Goal: Task Accomplishment & Management: Use online tool/utility

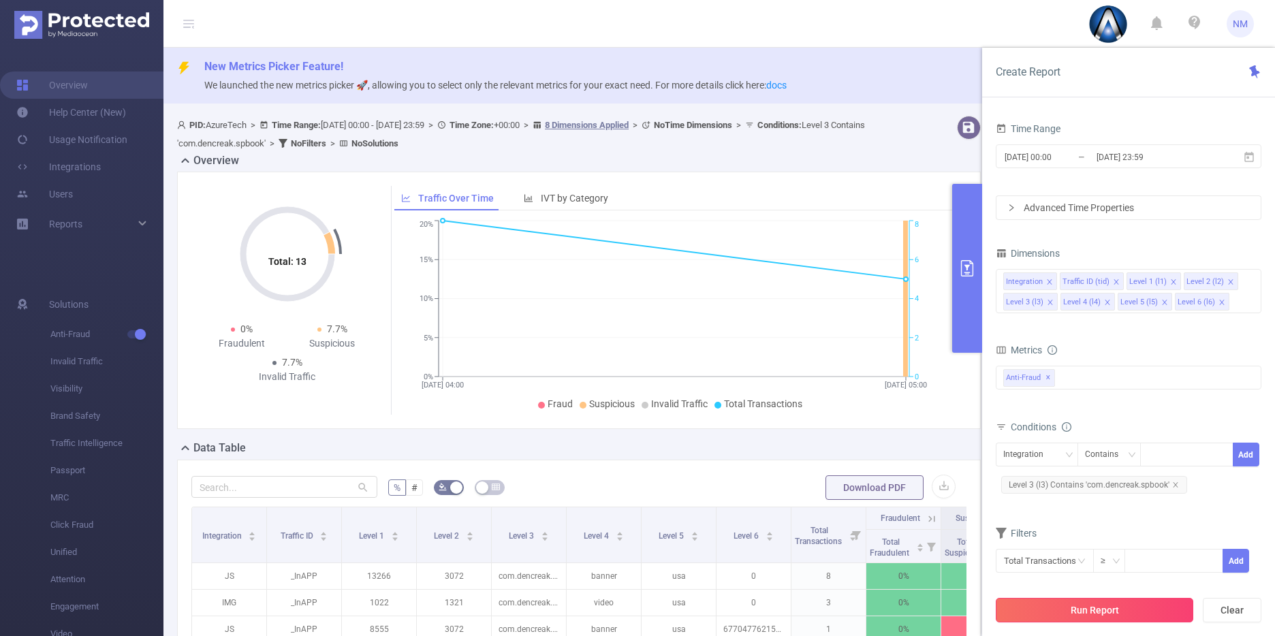
scroll to position [0, 3]
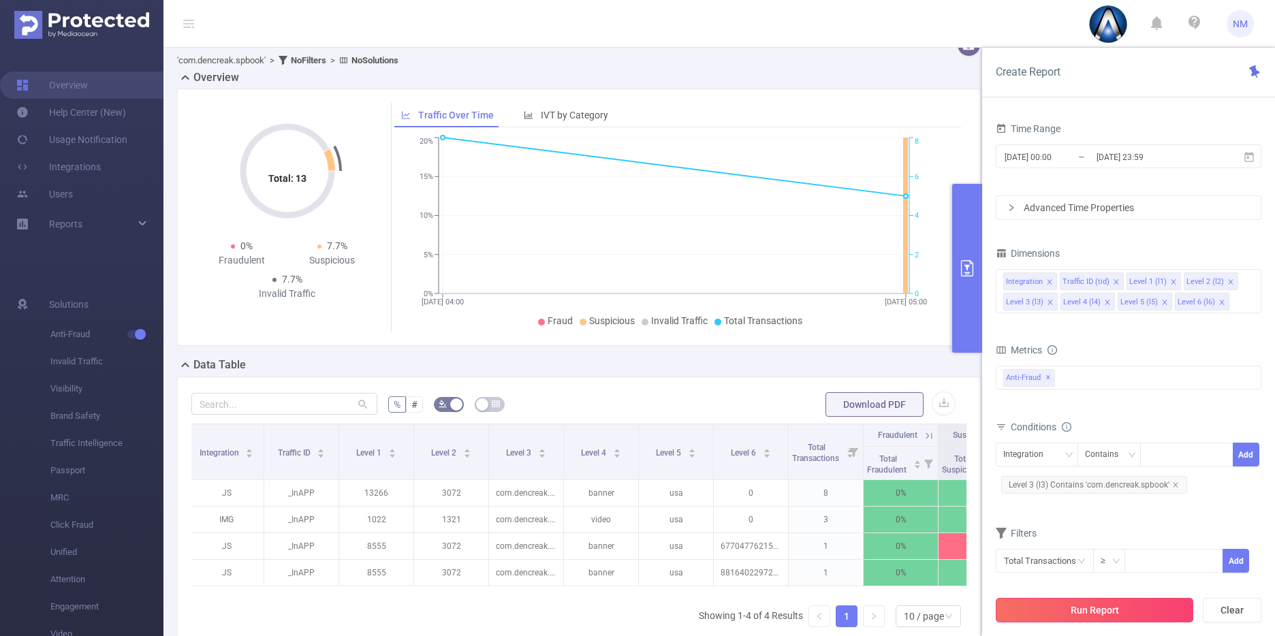
click at [1088, 604] on button "Run Report" at bounding box center [1094, 610] width 197 height 25
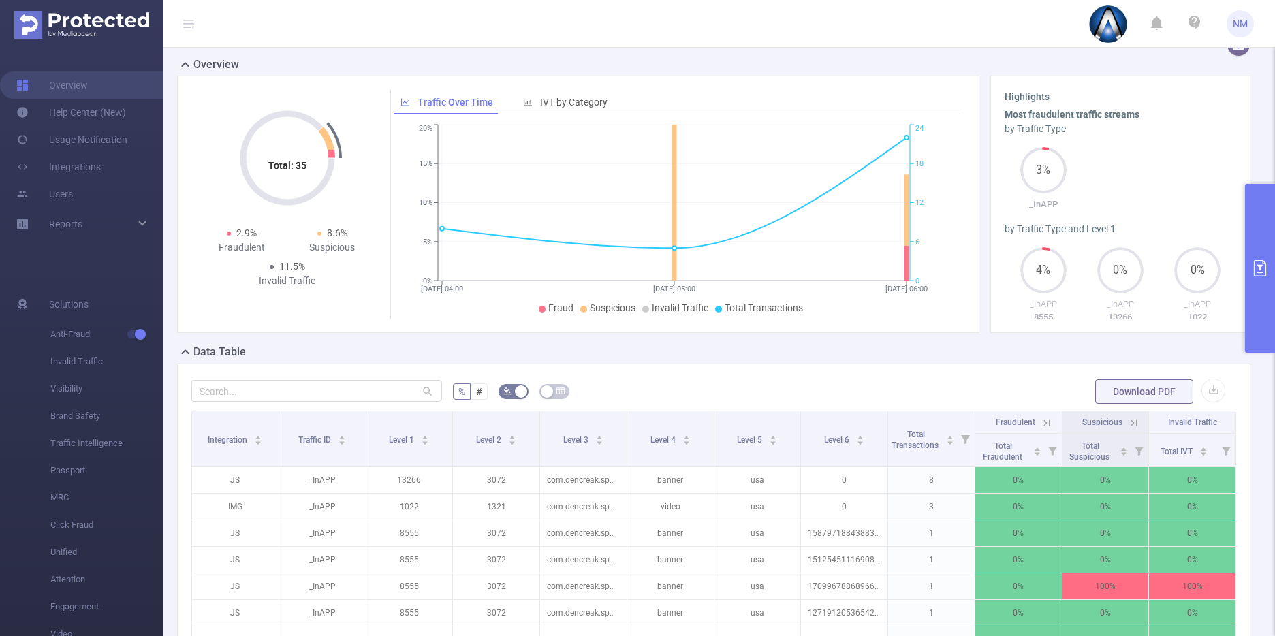
click at [1263, 266] on icon "primary" at bounding box center [1260, 268] width 16 height 16
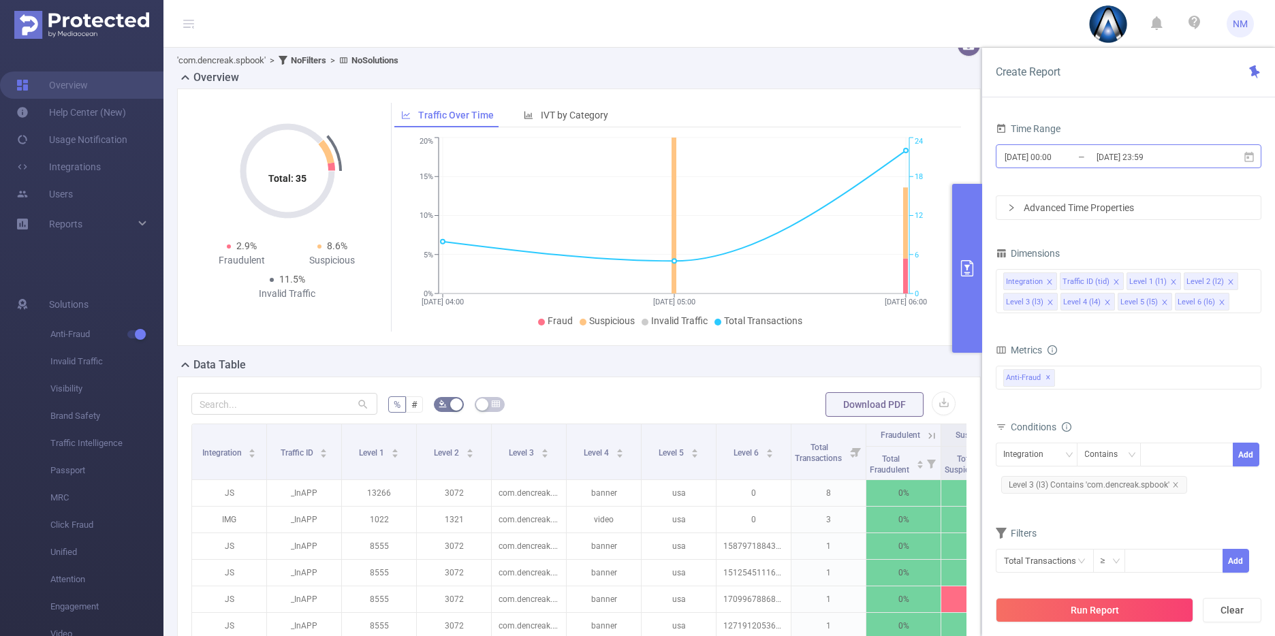
click at [1055, 155] on input "[DATE] 00:00" at bounding box center [1058, 157] width 110 height 18
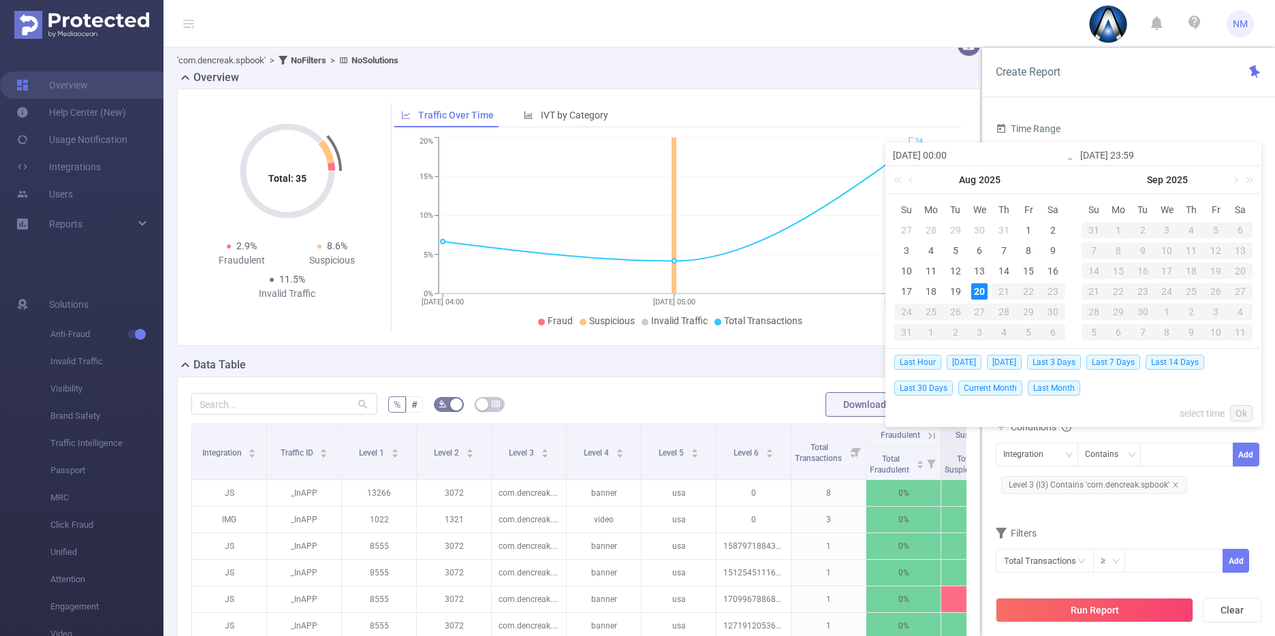
click at [951, 153] on input "[DATE] 00:00" at bounding box center [980, 155] width 174 height 16
type input "[DATE] 0:00"
type input "[DATE] 06:00"
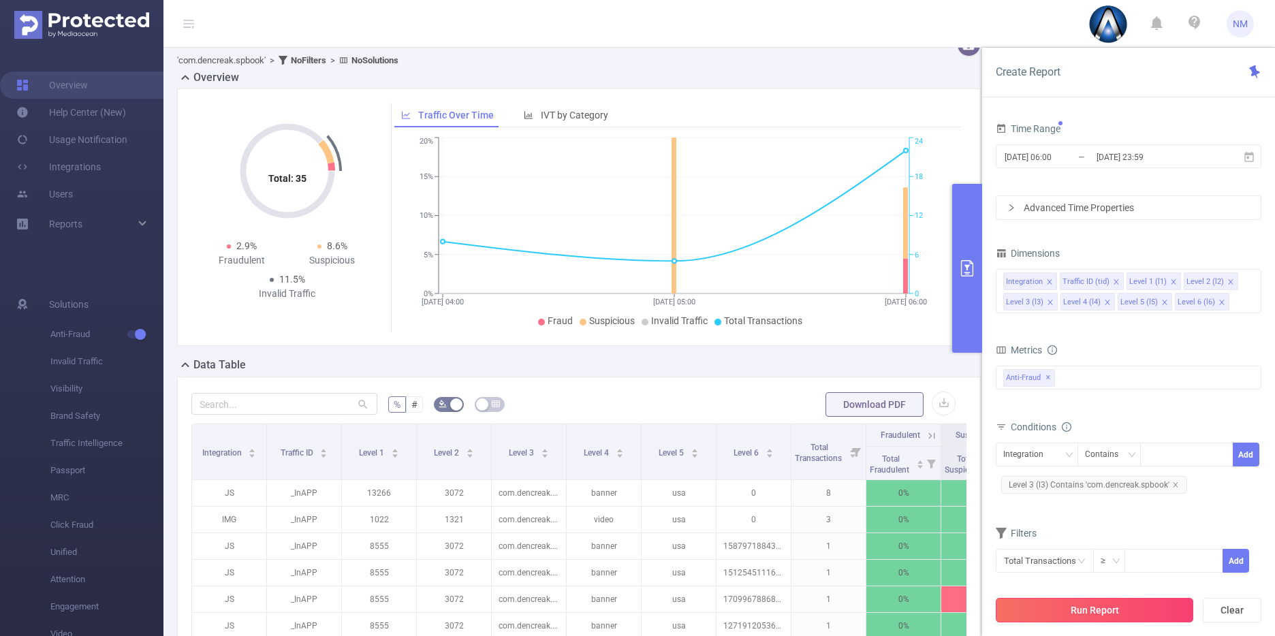
click at [1139, 610] on button "Run Report" at bounding box center [1094, 610] width 197 height 25
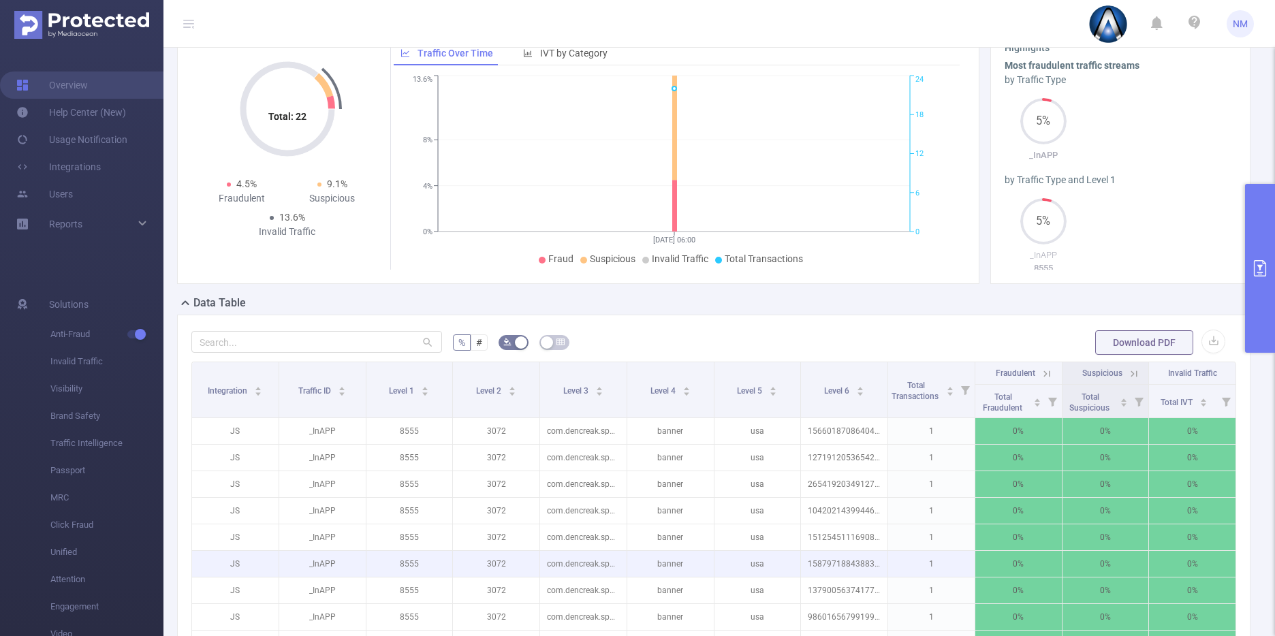
scroll to position [394, 0]
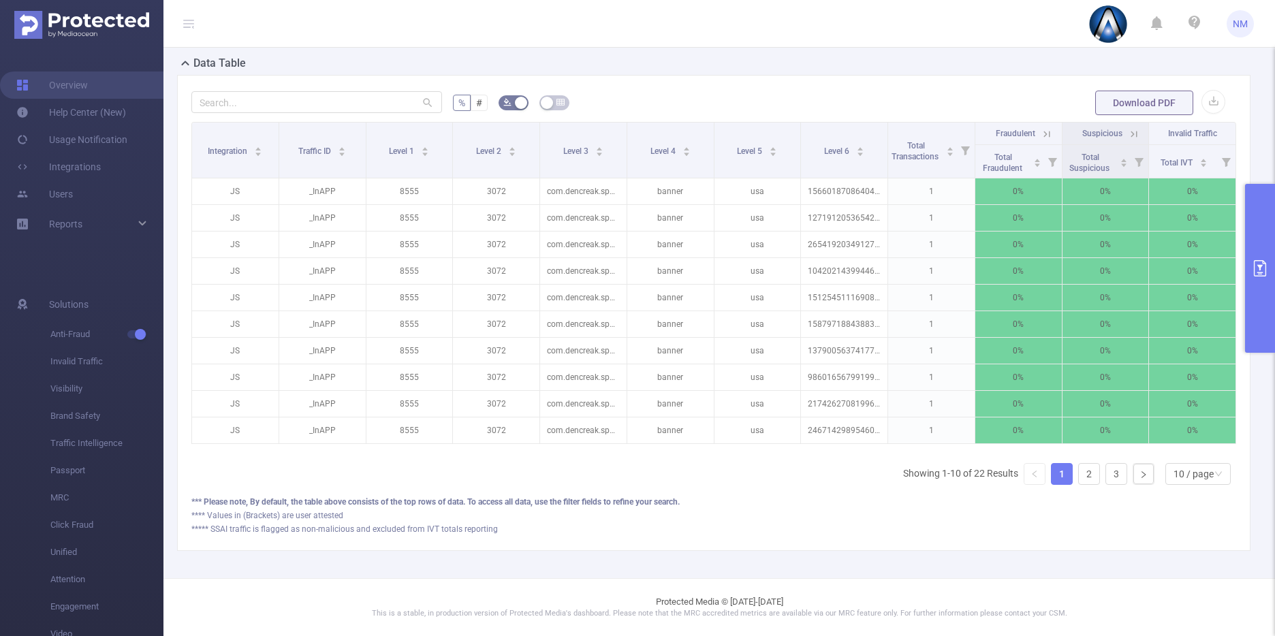
click at [1264, 290] on button "primary" at bounding box center [1260, 268] width 30 height 169
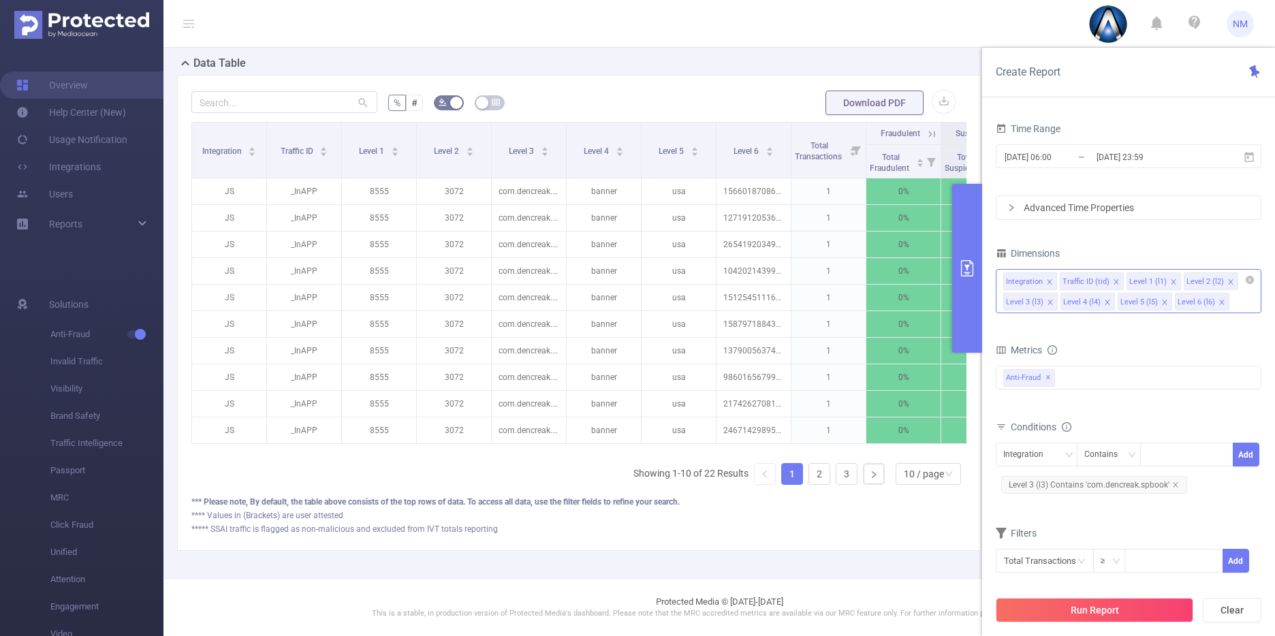
click at [1218, 302] on icon "icon: close" at bounding box center [1221, 302] width 7 height 7
click at [1102, 607] on button "Run Report" at bounding box center [1094, 610] width 197 height 25
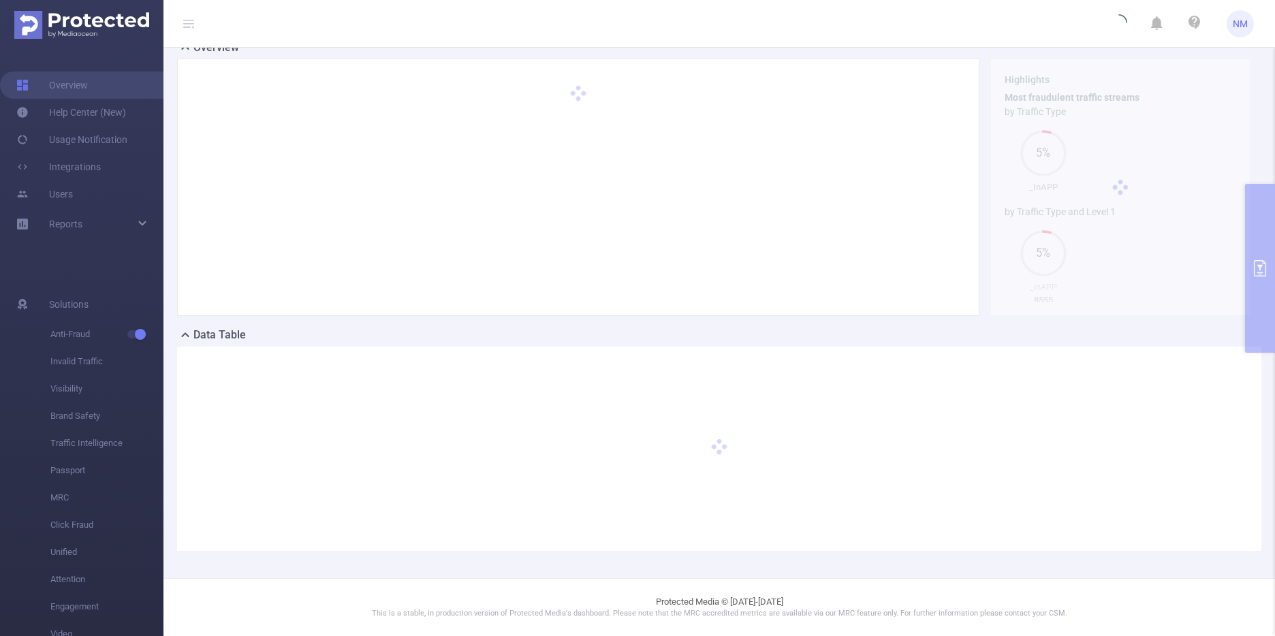
scroll to position [0, 0]
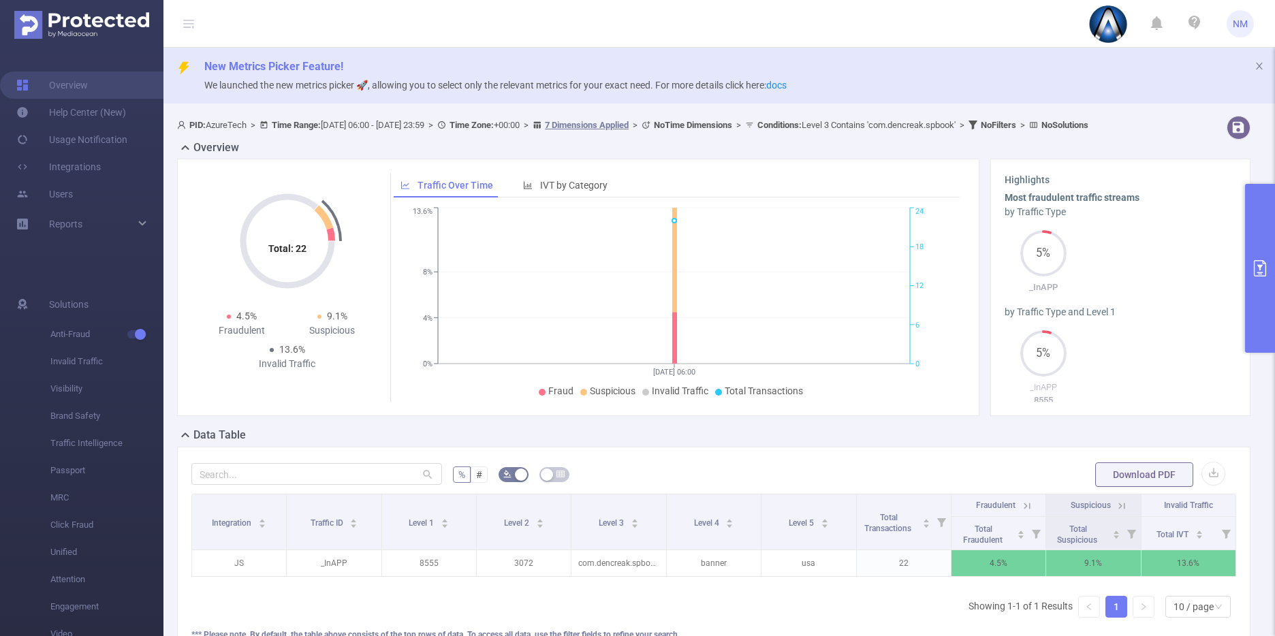
click at [1021, 512] on icon at bounding box center [1027, 506] width 12 height 12
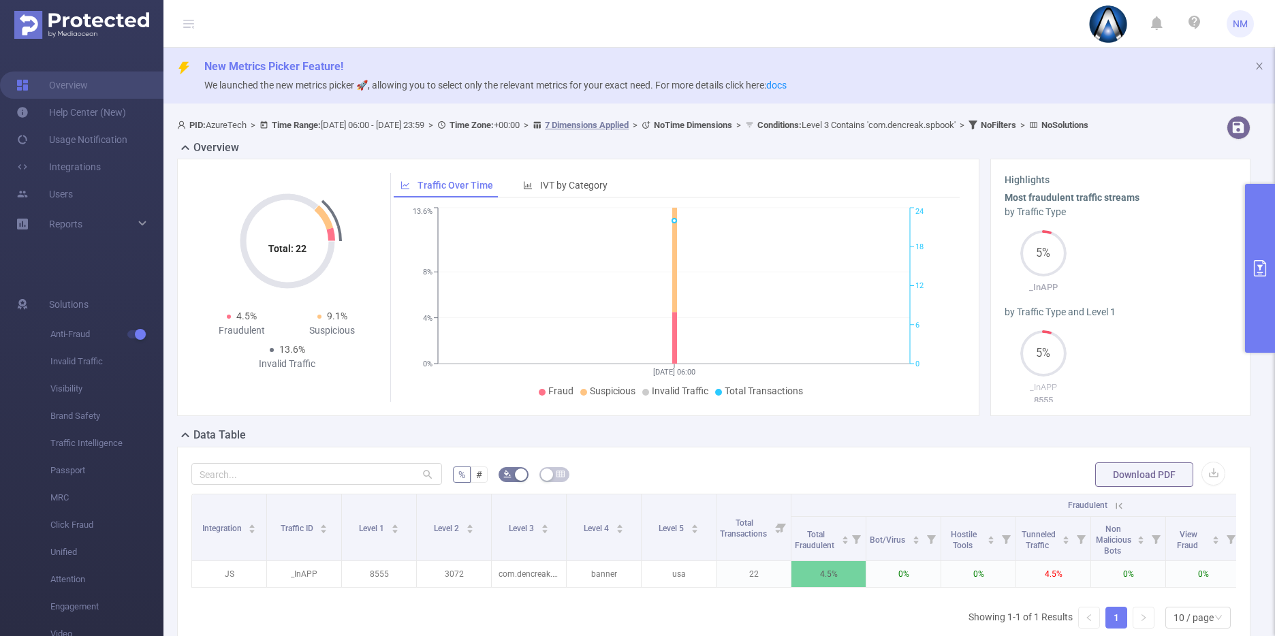
click at [1122, 512] on icon at bounding box center [1119, 506] width 12 height 12
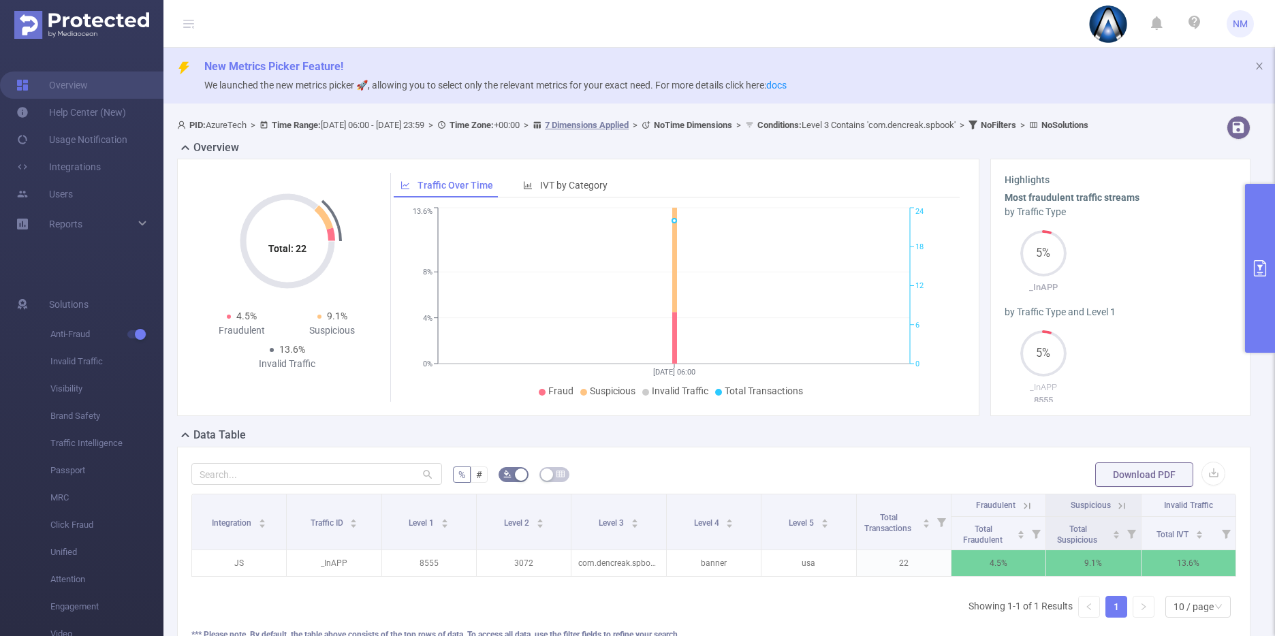
click at [1118, 512] on icon at bounding box center [1121, 506] width 12 height 12
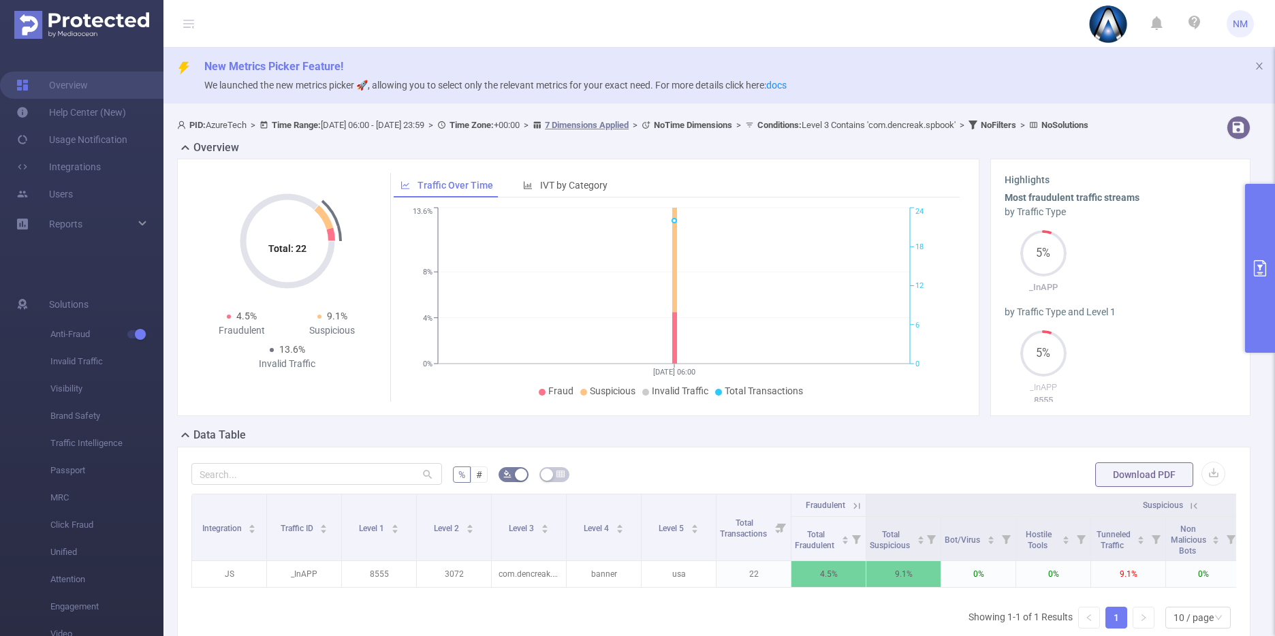
click at [1192, 512] on icon at bounding box center [1194, 506] width 12 height 12
